Goal: Transaction & Acquisition: Purchase product/service

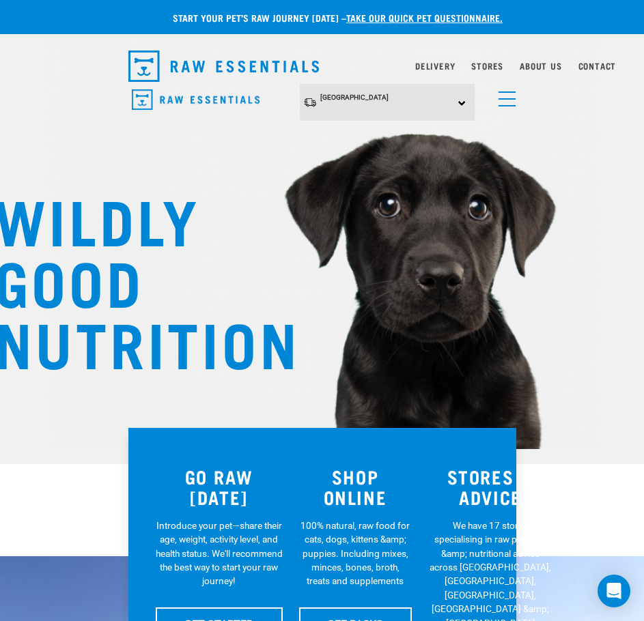
click at [229, 66] on img "dropdown navigation" at bounding box center [223, 66] width 191 height 31
click at [516, 100] on div "[GEOGRAPHIC_DATA] [GEOGRAPHIC_DATA] [GEOGRAPHIC_DATA] Dog Shop All Dog Get Star…" at bounding box center [322, 103] width 410 height 38
click at [505, 96] on link "menu" at bounding box center [504, 95] width 25 height 25
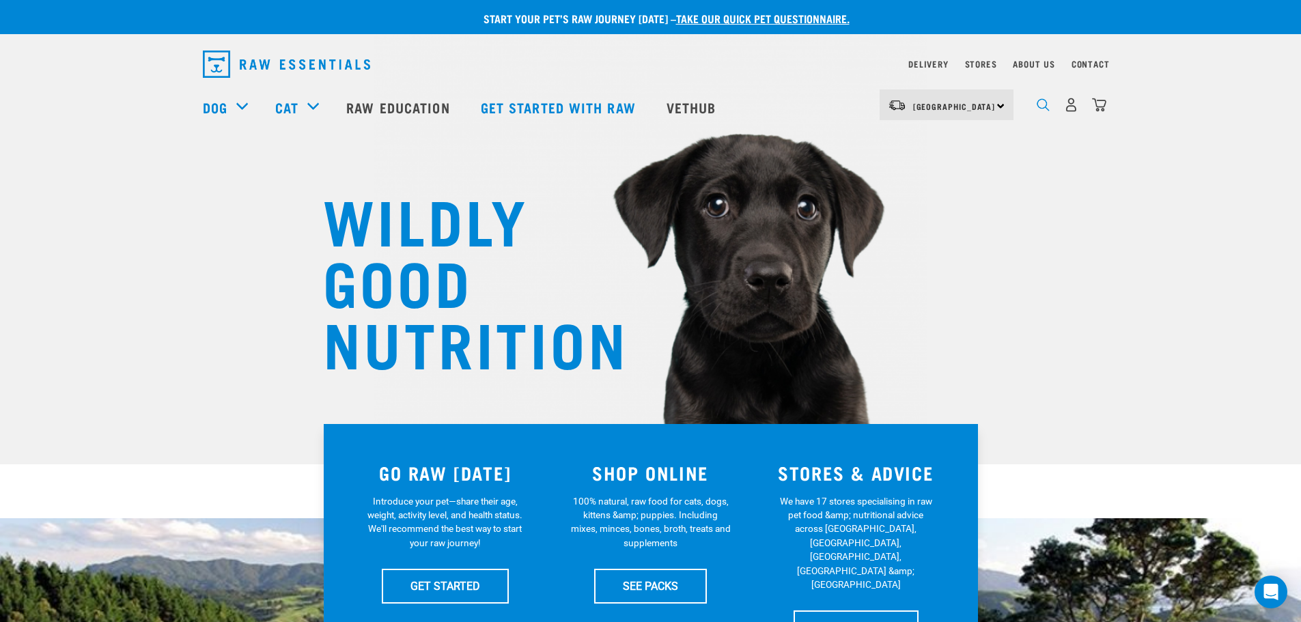
click at [643, 111] on img "dropdown navigation" at bounding box center [1043, 104] width 13 height 13
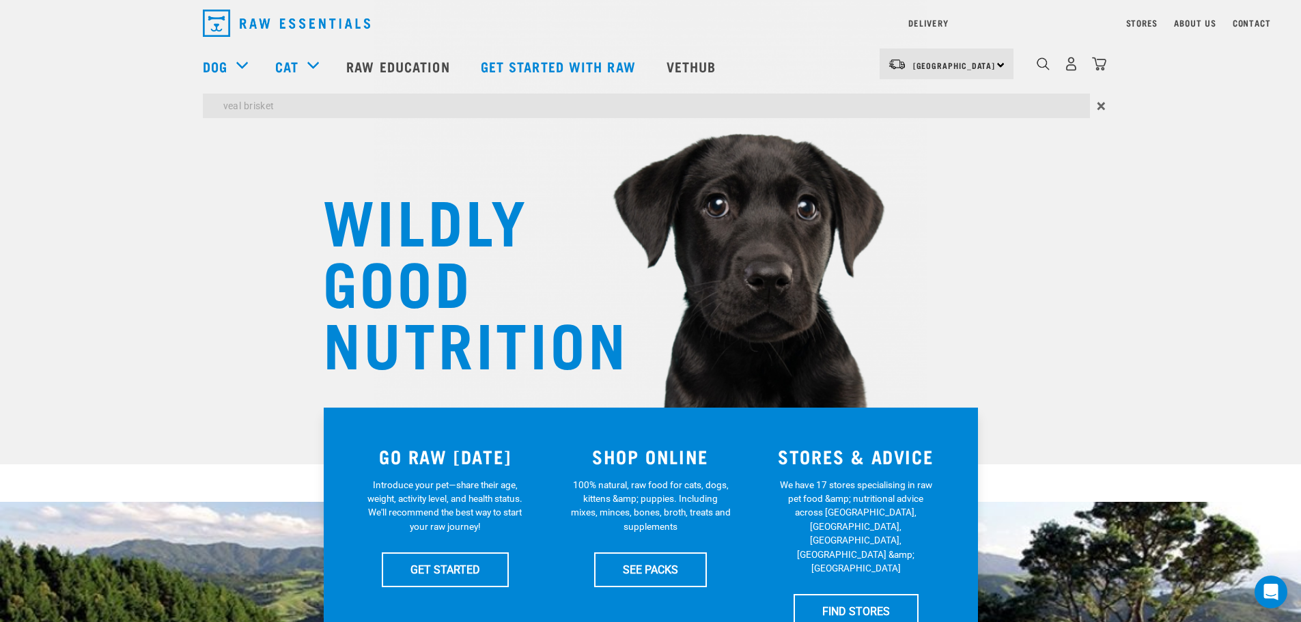
type input "veal brisket"
click at [279, 104] on input "veal brisket" at bounding box center [646, 106] width 887 height 25
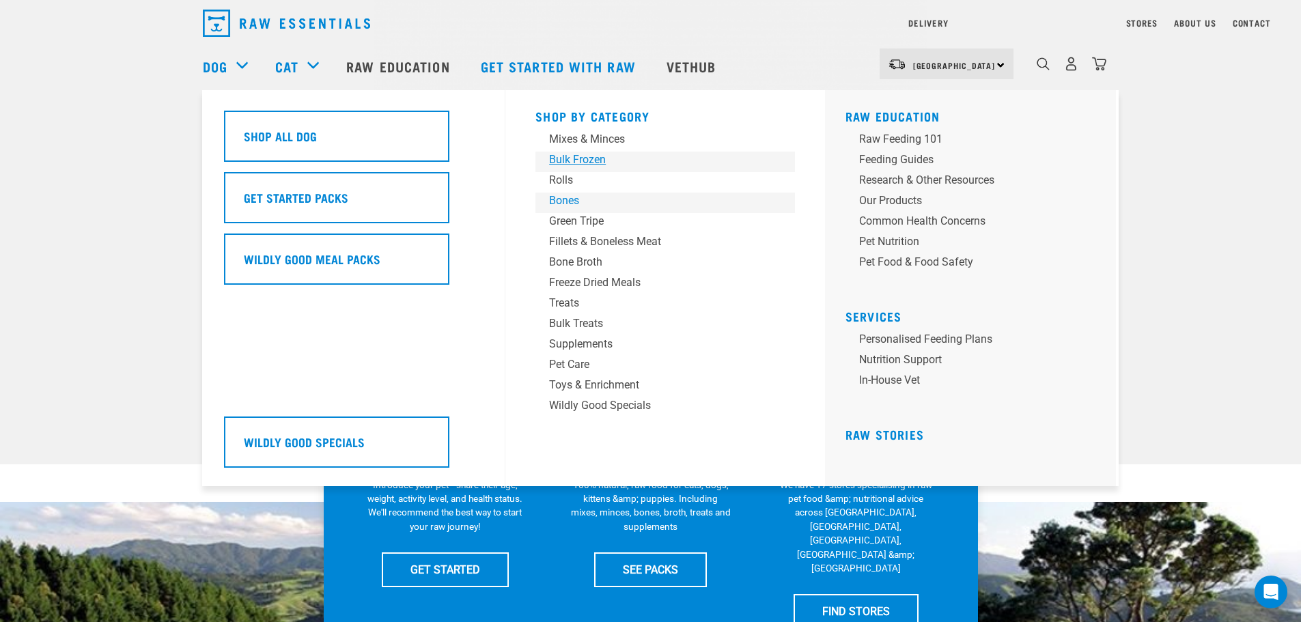
click at [559, 198] on div "Shop By Category Mixes & Minces Bulk Frozen Rolls Bones Green Tripe Bone Broth …" at bounding box center [665, 288] width 276 height 396
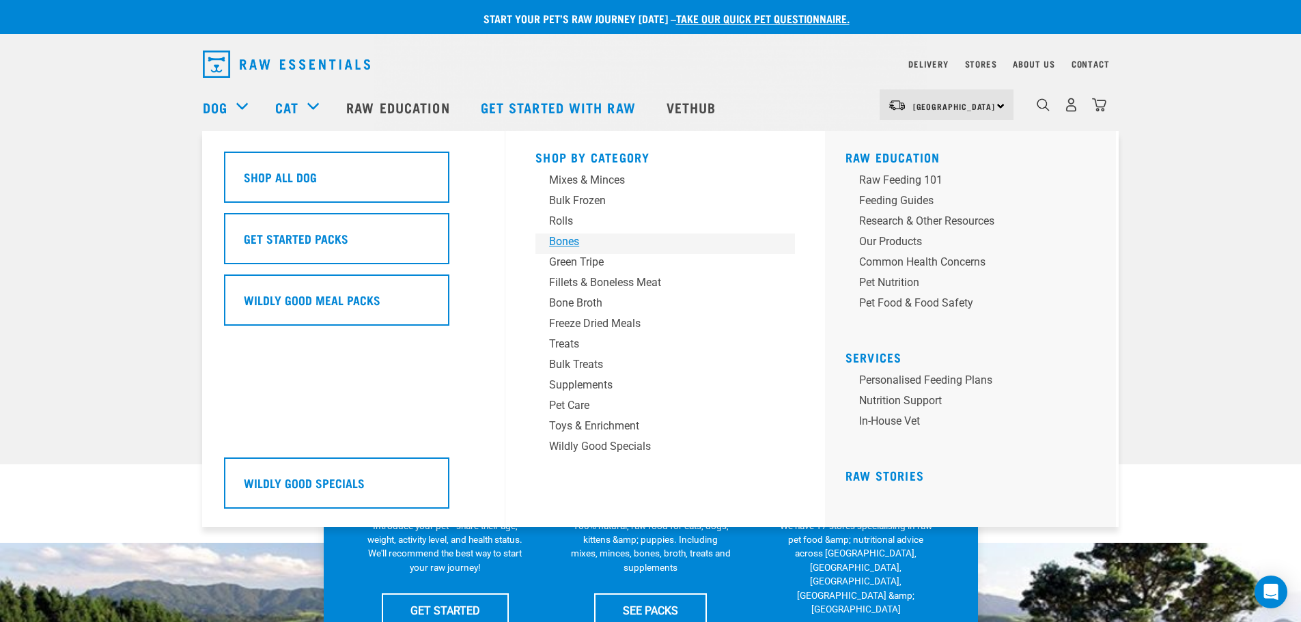
click at [555, 238] on div "Bones" at bounding box center [655, 242] width 213 height 16
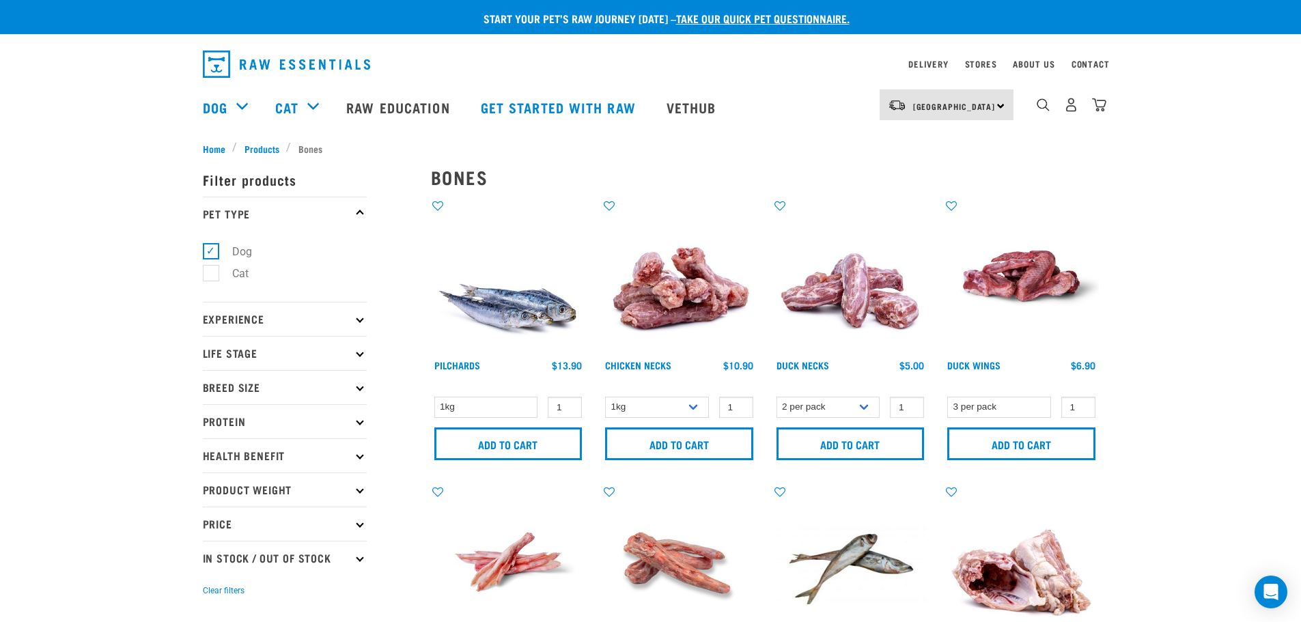
click at [274, 425] on p "Protein" at bounding box center [285, 421] width 164 height 34
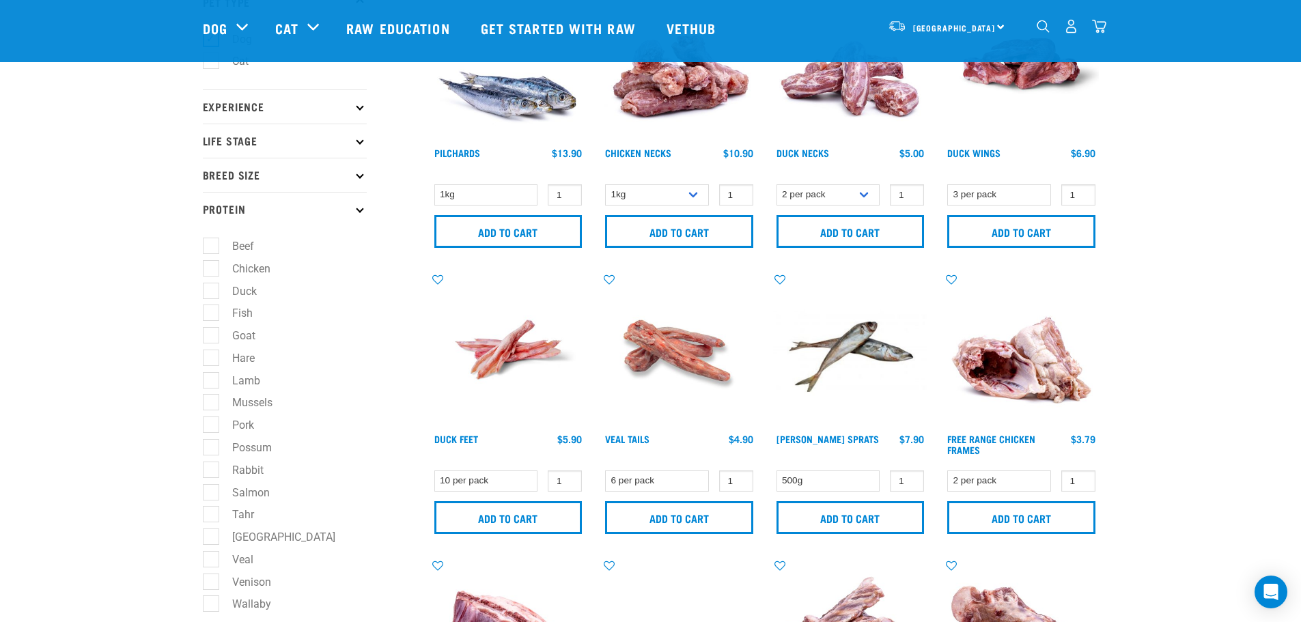
scroll to position [137, 0]
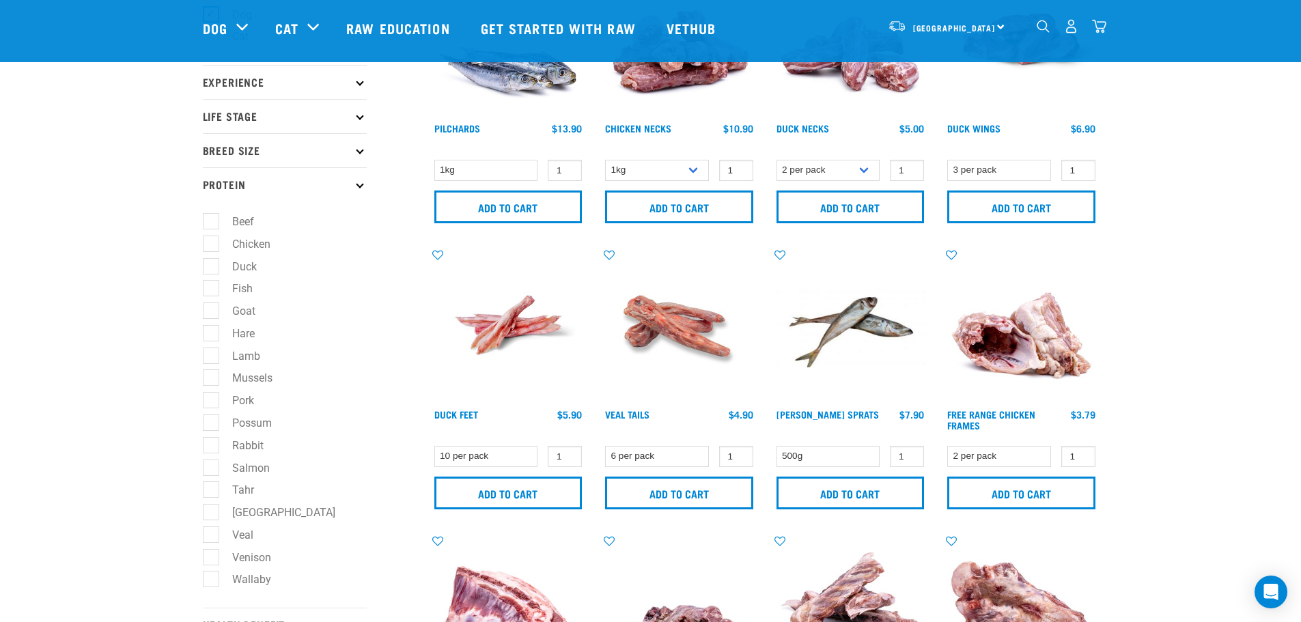
click at [213, 533] on label "Veal" at bounding box center [234, 535] width 48 height 17
click at [212, 533] on input "Veal" at bounding box center [207, 532] width 9 height 9
checkbox input "true"
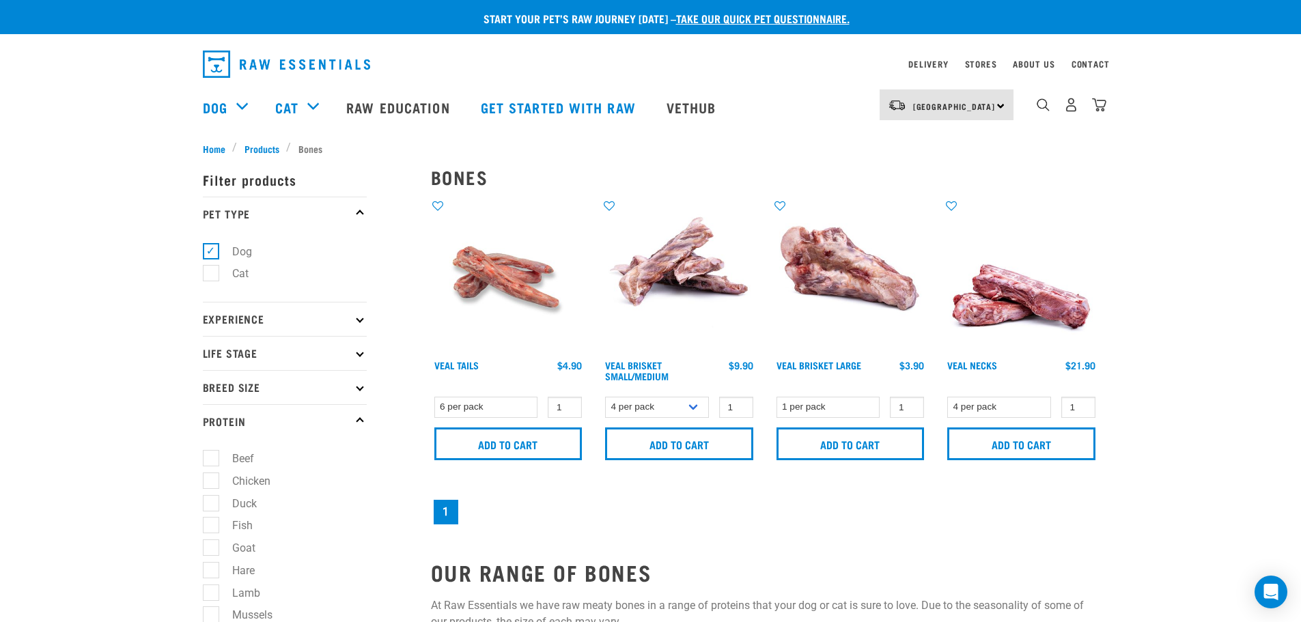
click at [871, 266] on img at bounding box center [850, 276] width 155 height 155
click at [641, 283] on img at bounding box center [679, 276] width 155 height 155
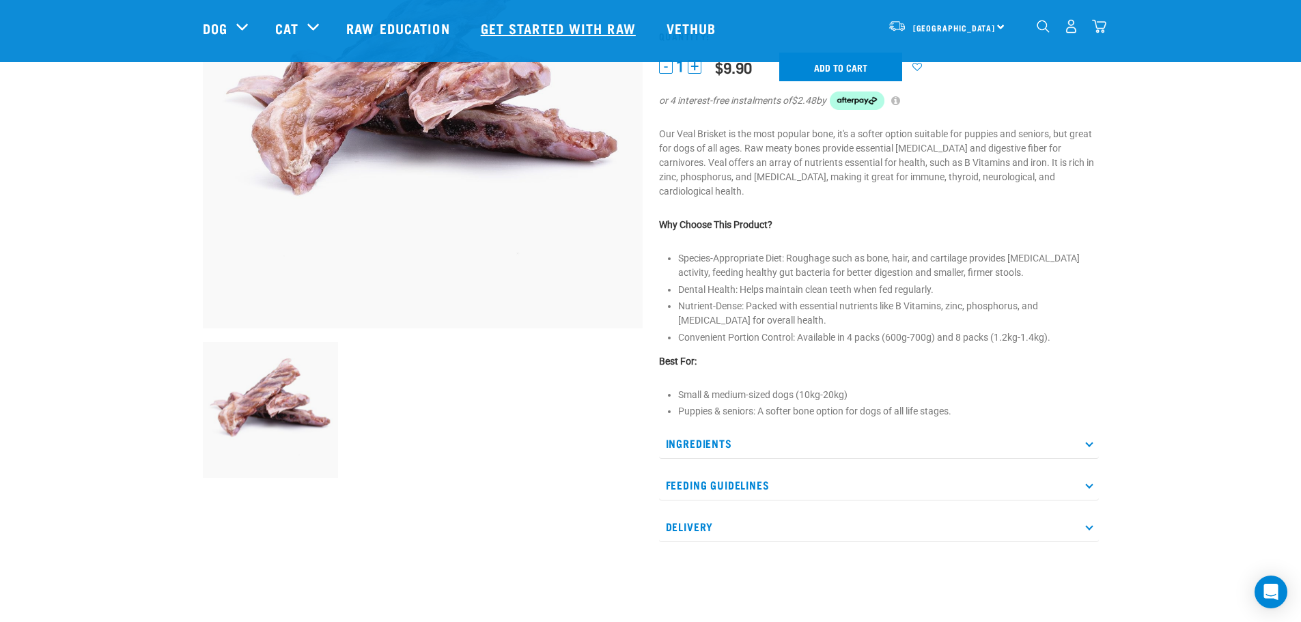
scroll to position [68, 0]
